Goal: Find contact information: Find contact information

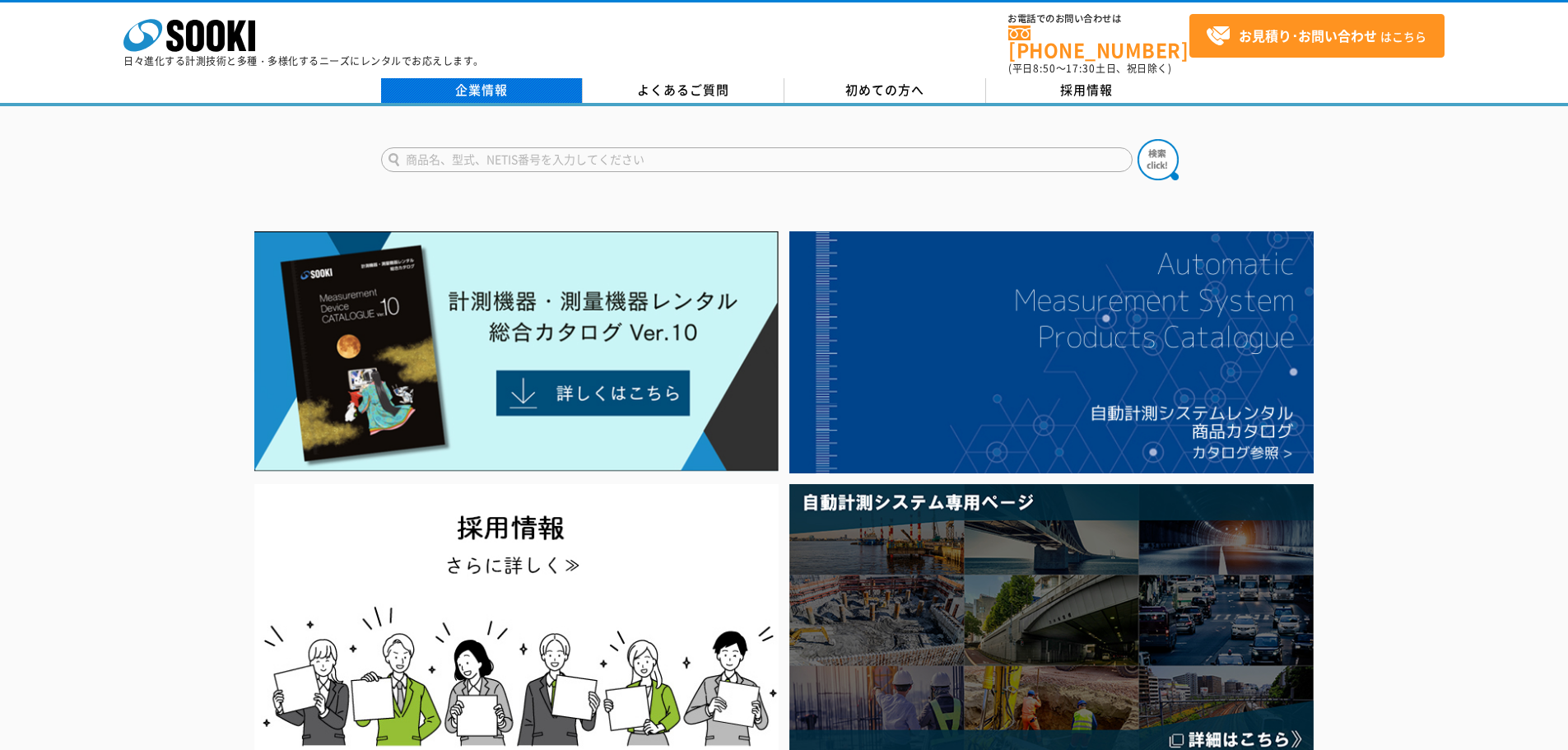
click at [521, 82] on link "企業情報" at bounding box center [481, 91] width 201 height 25
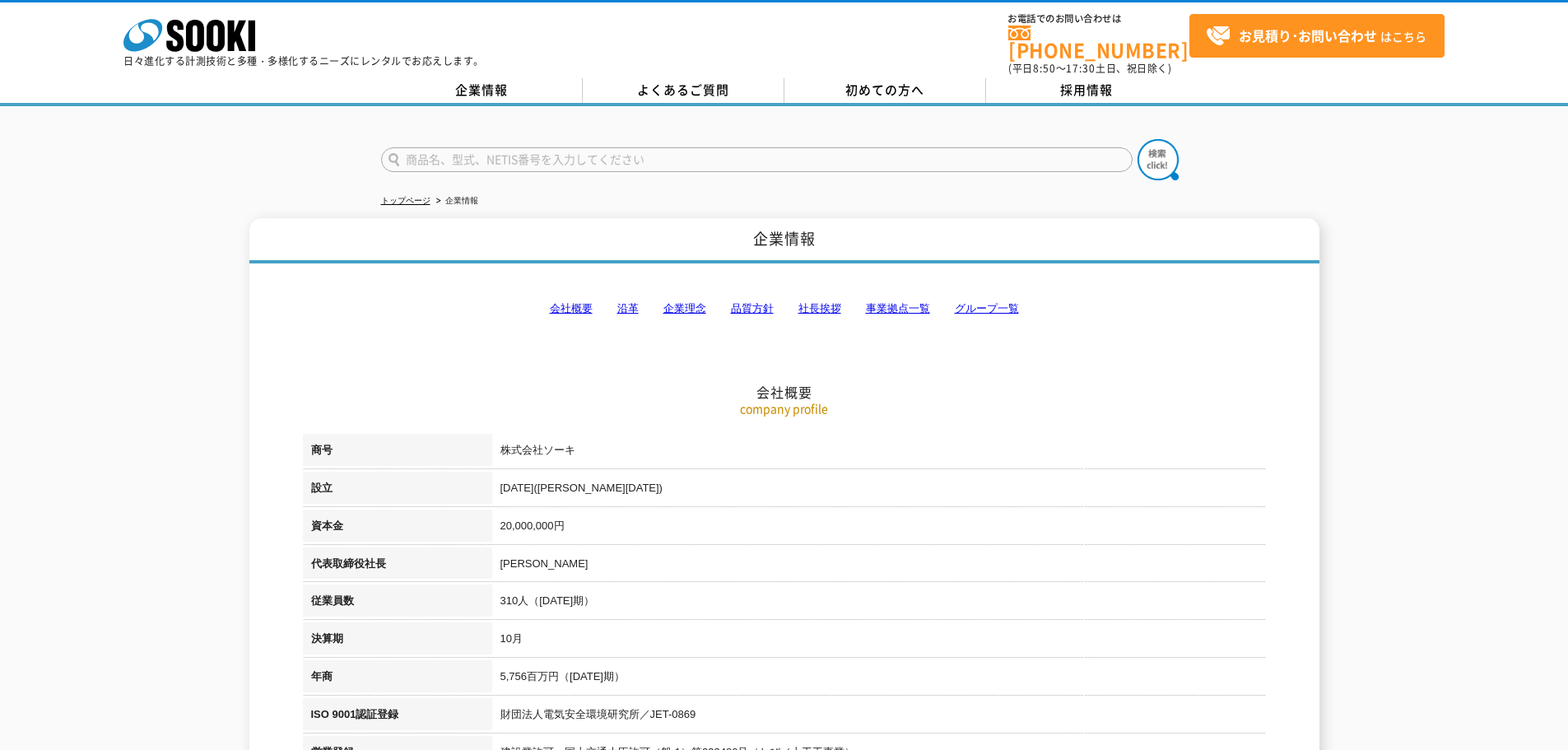
click at [899, 302] on link "事業拠点一覧" at bounding box center [898, 308] width 64 height 12
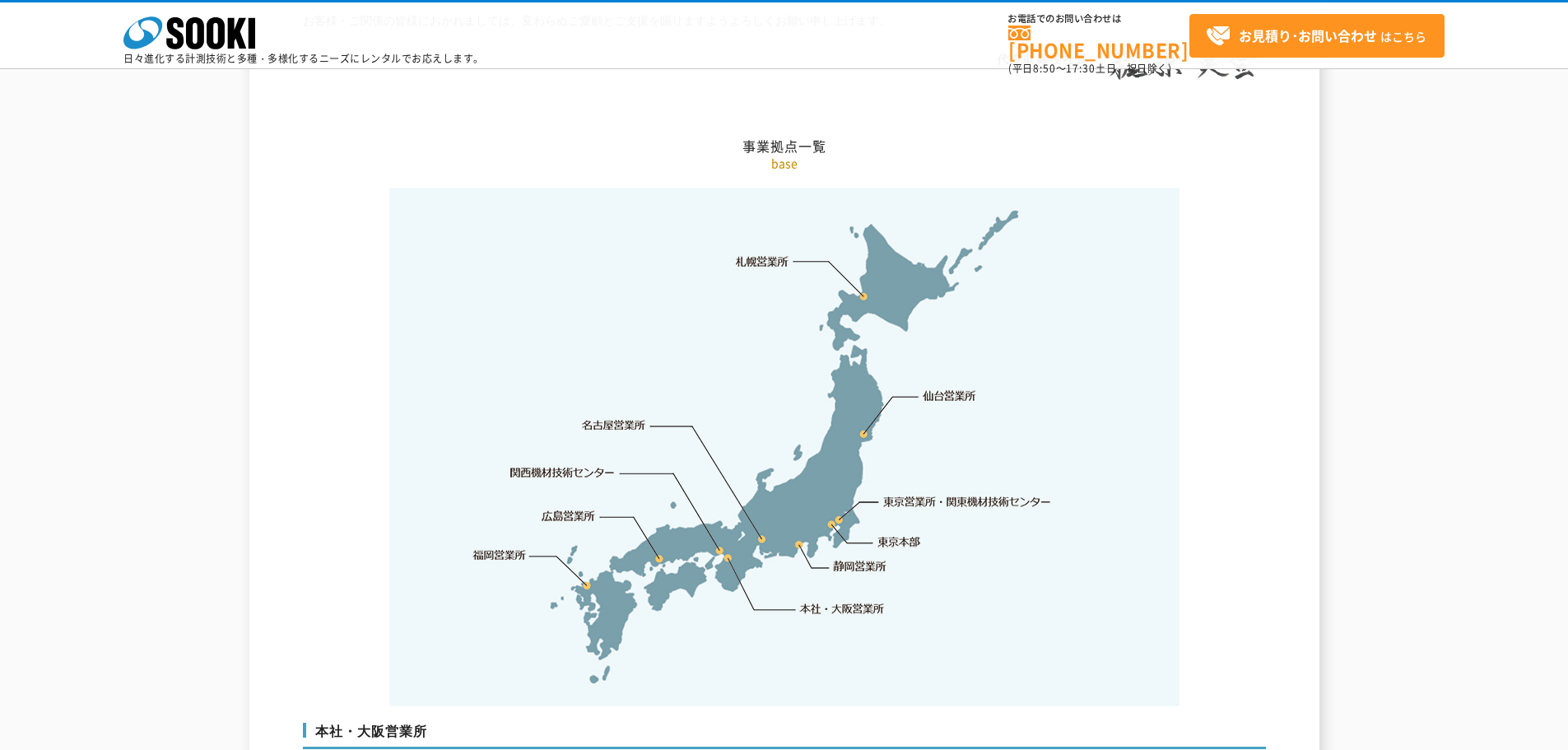
scroll to position [3306, 0]
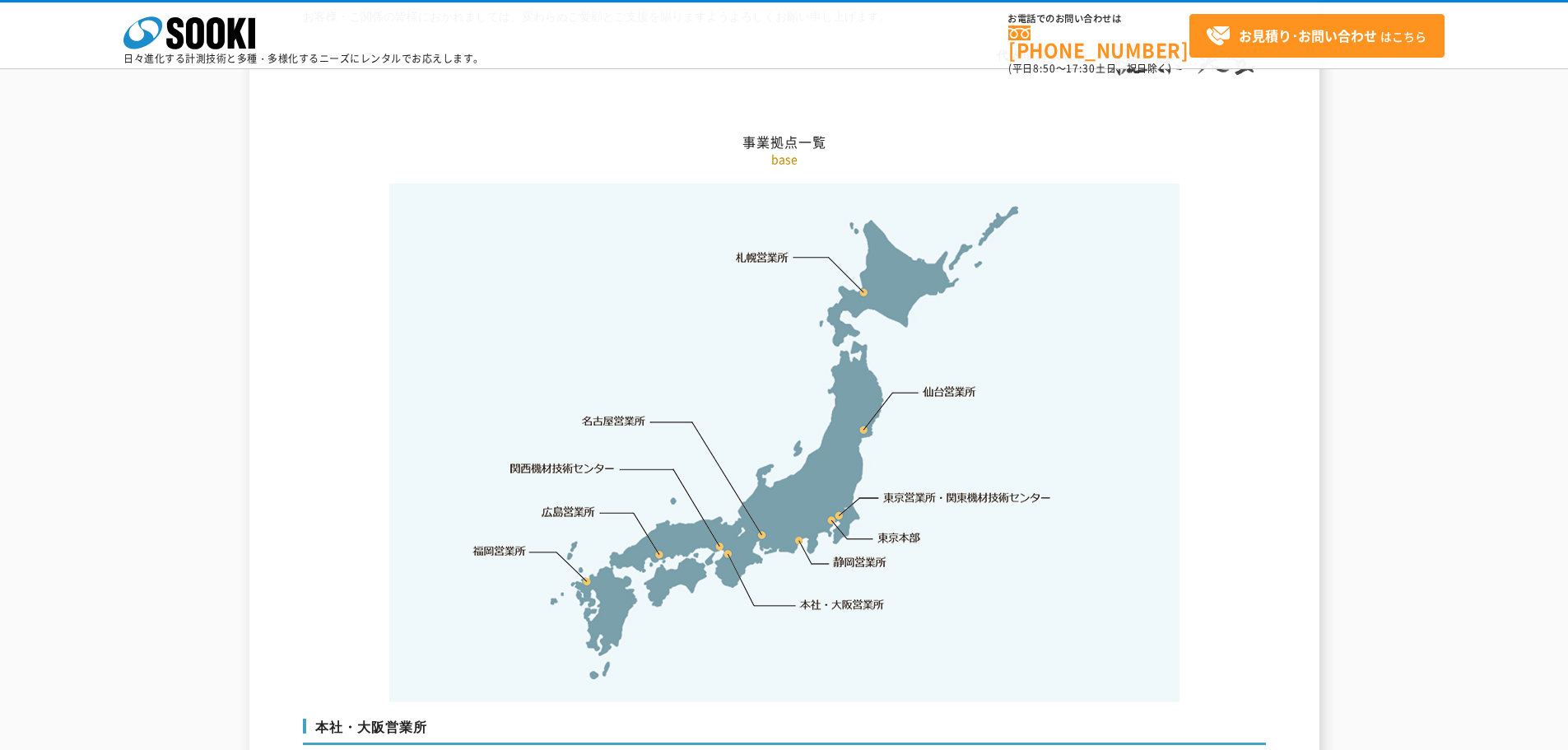
click at [756, 248] on link "札幌営業所" at bounding box center [762, 256] width 54 height 17
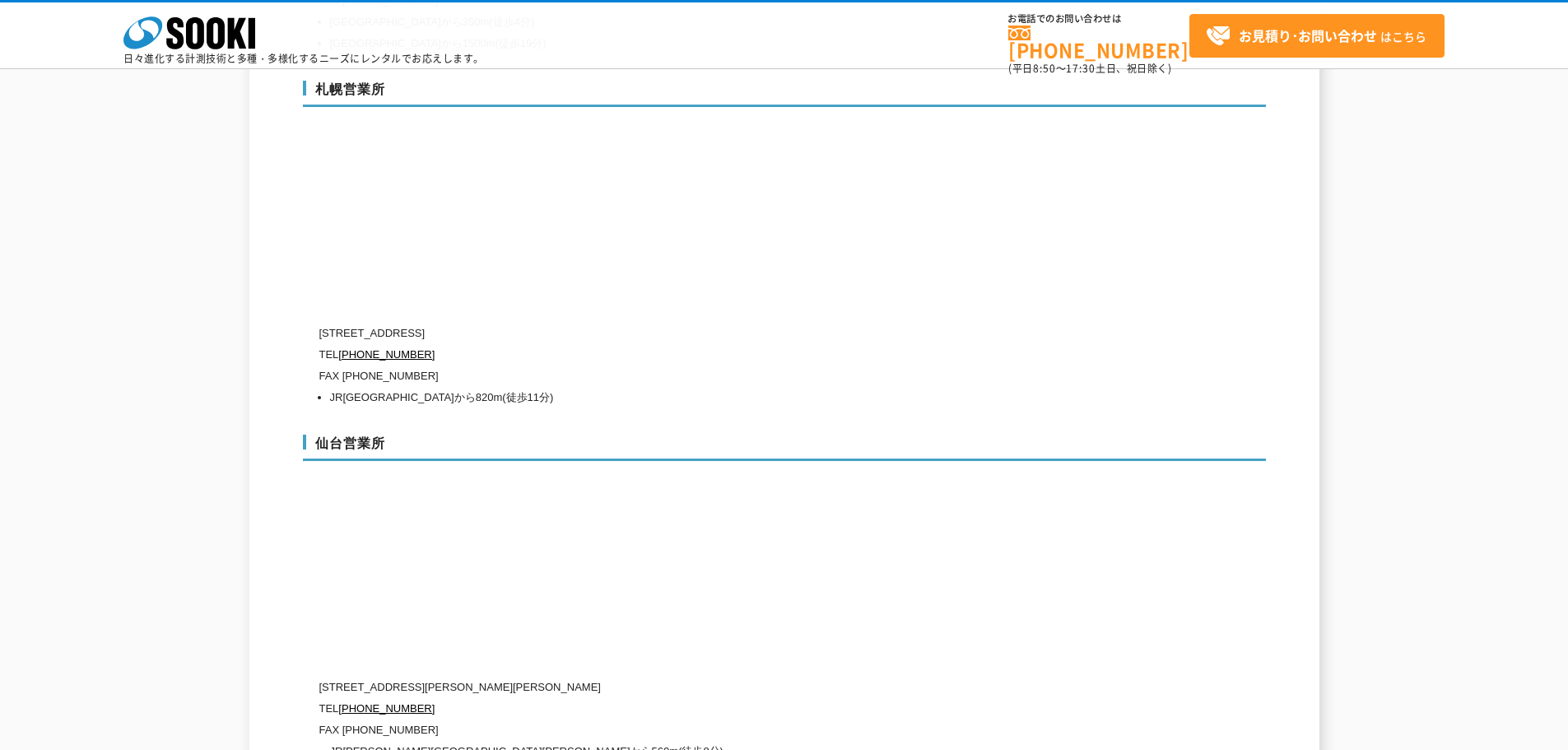
scroll to position [4809, 0]
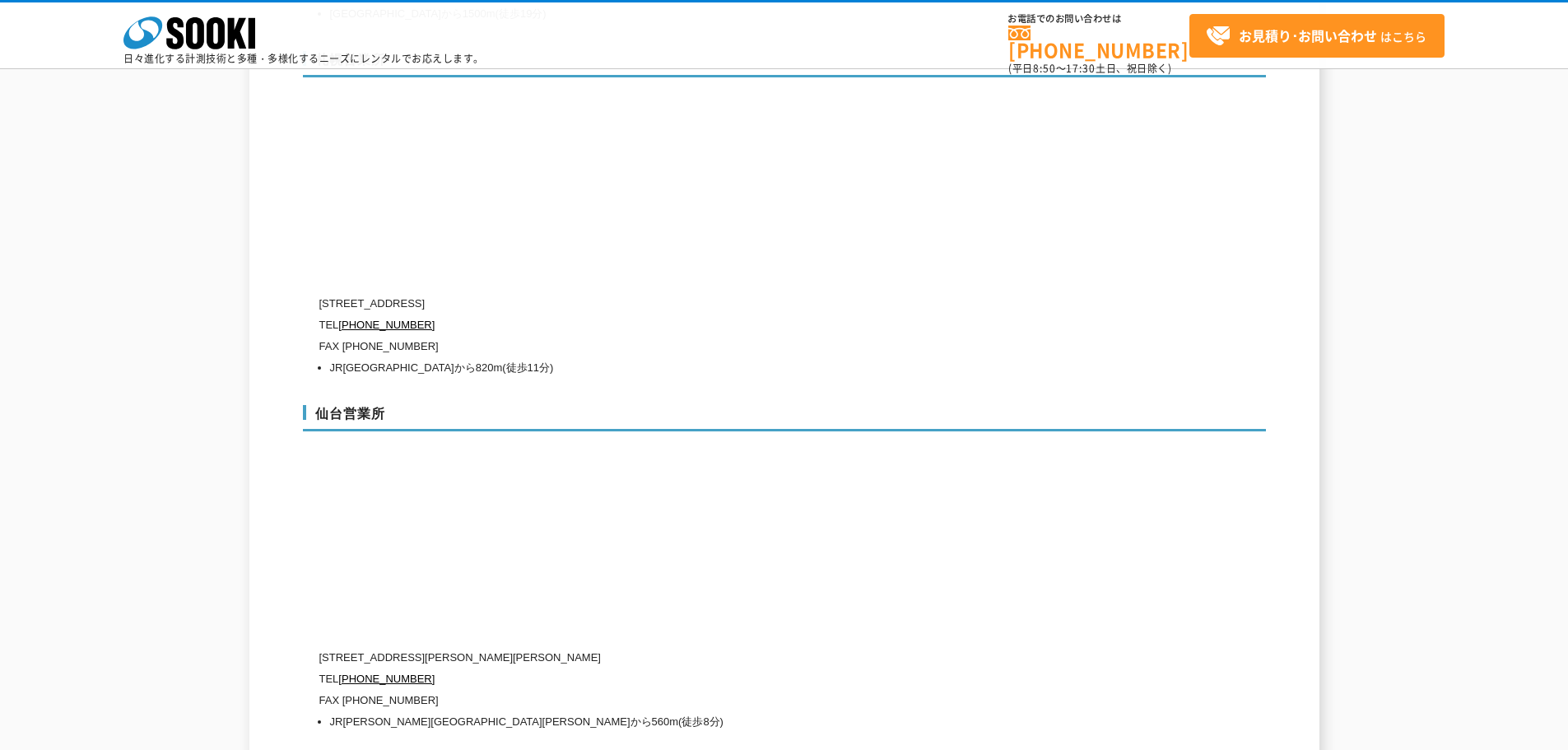
drag, startPoint x: 322, startPoint y: 267, endPoint x: 578, endPoint y: 261, distance: 256.1
click at [578, 293] on p "[STREET_ADDRESS]" at bounding box center [715, 304] width 790 height 21
copy p "[STREET_ADDRESS]"
